Goal: Information Seeking & Learning: Check status

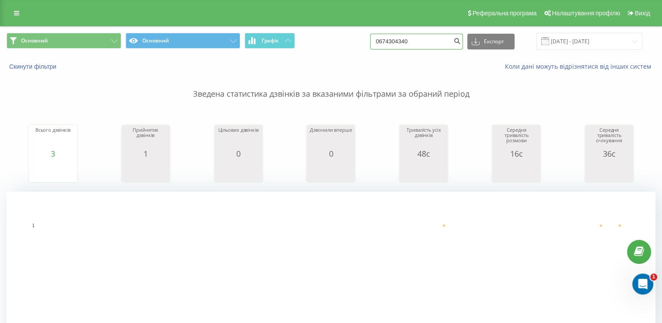
click at [406, 43] on input "0674304340" at bounding box center [416, 42] width 93 height 16
paste input "0638555251"
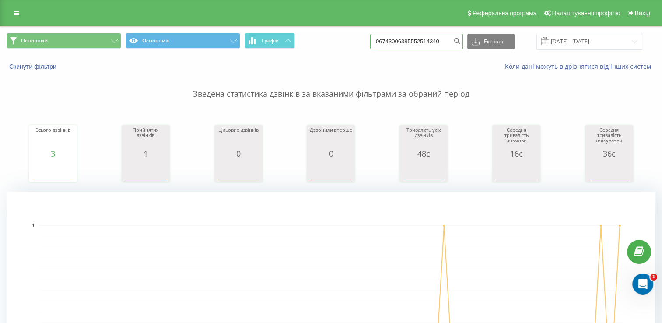
drag, startPoint x: 455, startPoint y: 42, endPoint x: 336, endPoint y: 36, distance: 119.1
click at [336, 36] on div "Основний Основний Графік 06743006385552514340 Експорт .csv .xls .xlsx 22.06.202…" at bounding box center [331, 41] width 649 height 17
paste input "38555251"
type input "0638555251"
click at [461, 41] on icon "submit" at bounding box center [456, 39] width 7 height 5
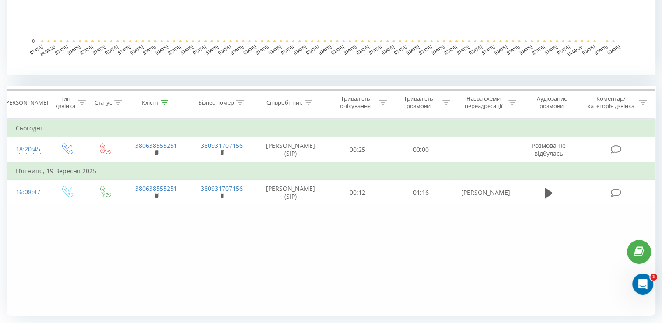
scroll to position [294, 0]
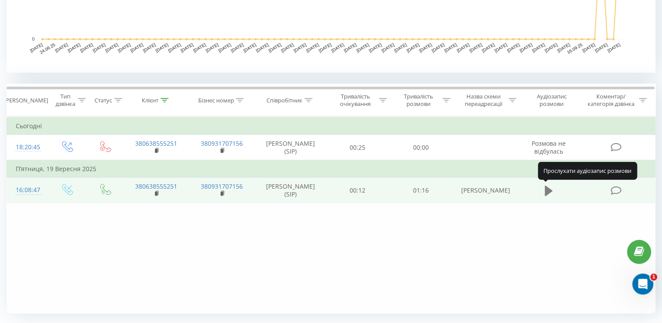
click at [550, 188] on icon at bounding box center [549, 190] width 8 height 10
